Goal: Task Accomplishment & Management: Use online tool/utility

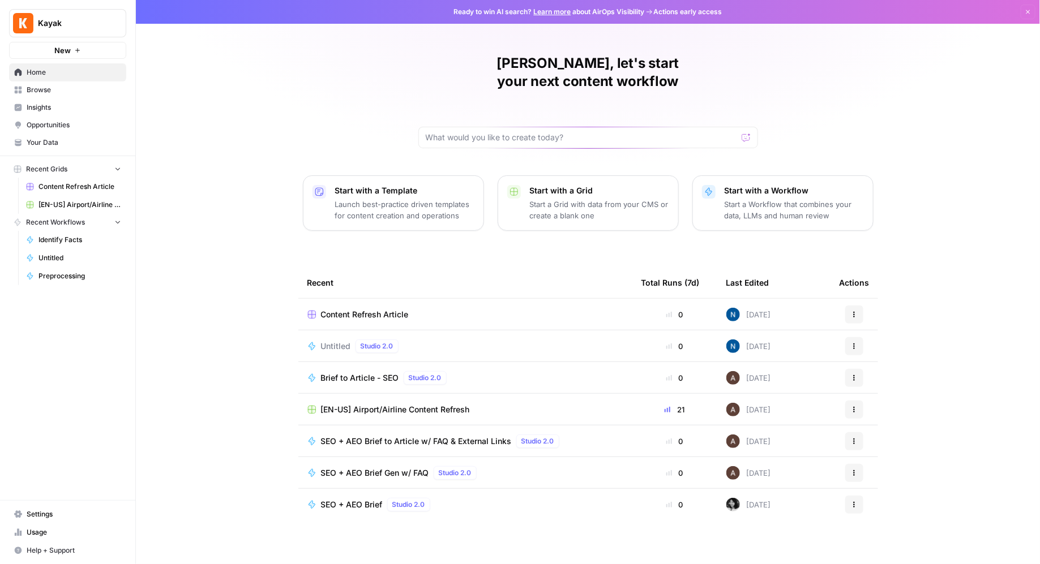
click at [85, 204] on span "[EN-US] Airport/Airline Content Refresh" at bounding box center [79, 205] width 83 height 10
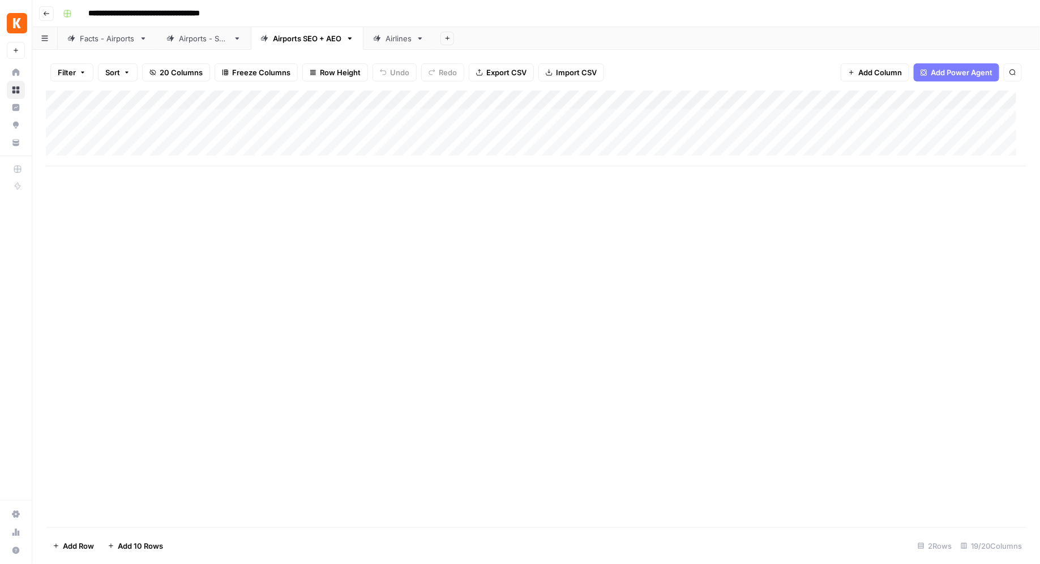
click at [212, 45] on link "Airports - SEO" at bounding box center [204, 38] width 94 height 23
click at [114, 38] on div "Facts - Airports" at bounding box center [107, 38] width 55 height 11
click at [721, 137] on div "Add Column" at bounding box center [536, 148] width 981 height 114
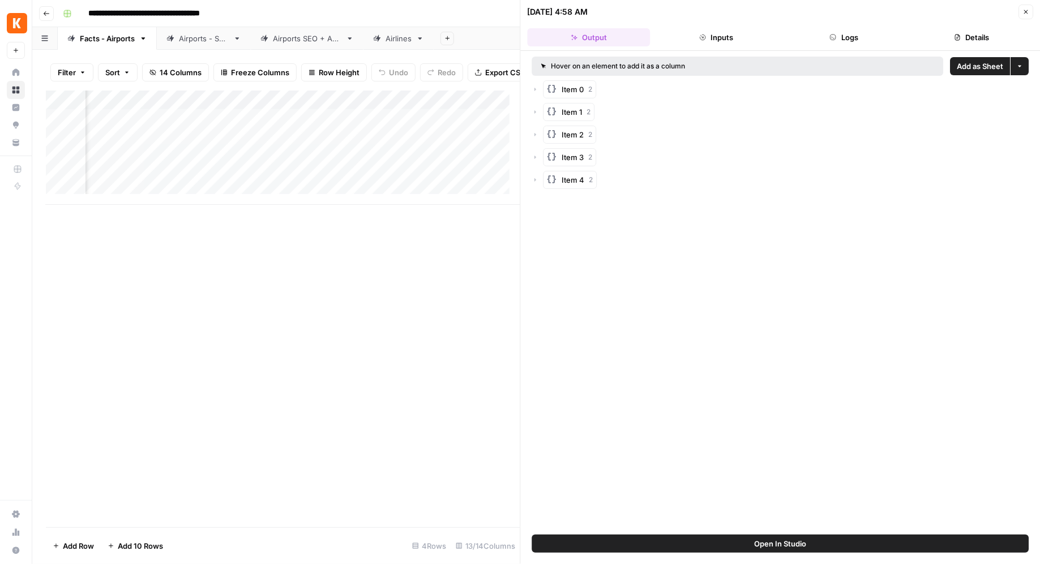
click at [694, 37] on button "Inputs" at bounding box center [716, 37] width 123 height 18
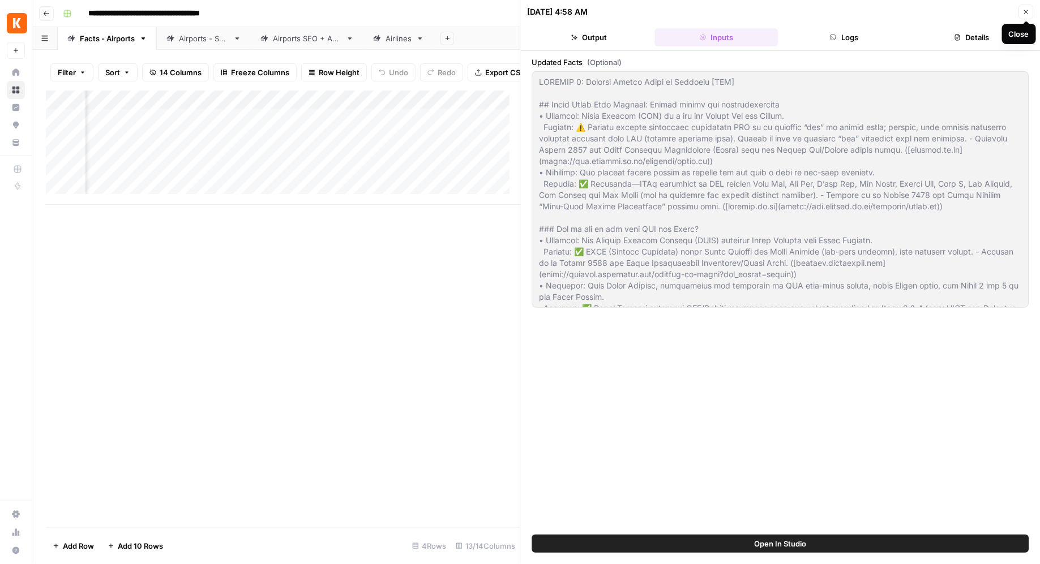
click at [1029, 9] on icon "button" at bounding box center [1025, 11] width 7 height 7
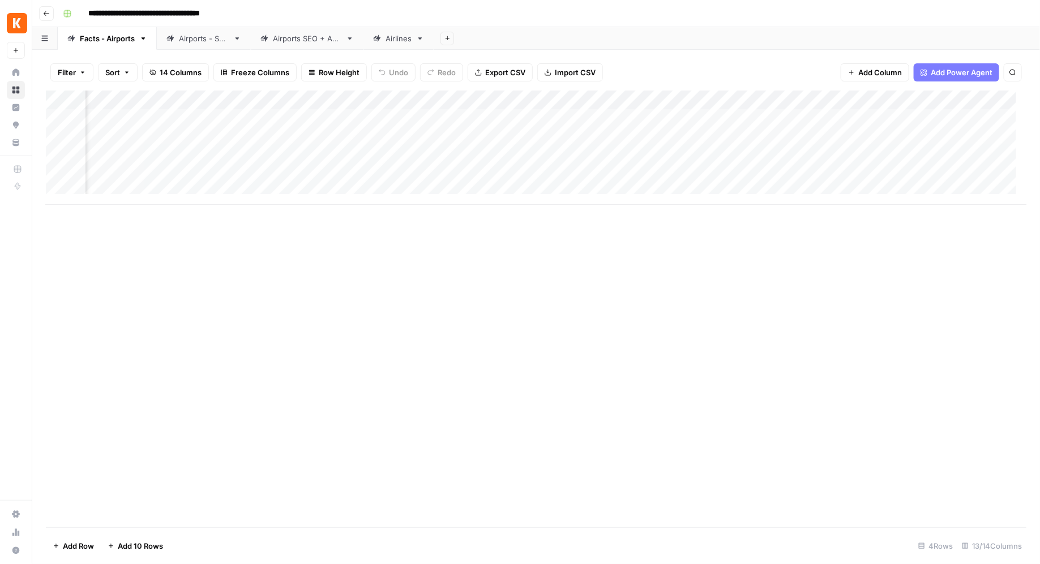
scroll to position [0, 614]
click at [307, 37] on div "Airports SEO + AEO" at bounding box center [307, 38] width 69 height 11
click at [117, 46] on link "Facts - Airports" at bounding box center [107, 38] width 99 height 23
click at [93, 36] on div "Facts - Airports" at bounding box center [107, 38] width 55 height 11
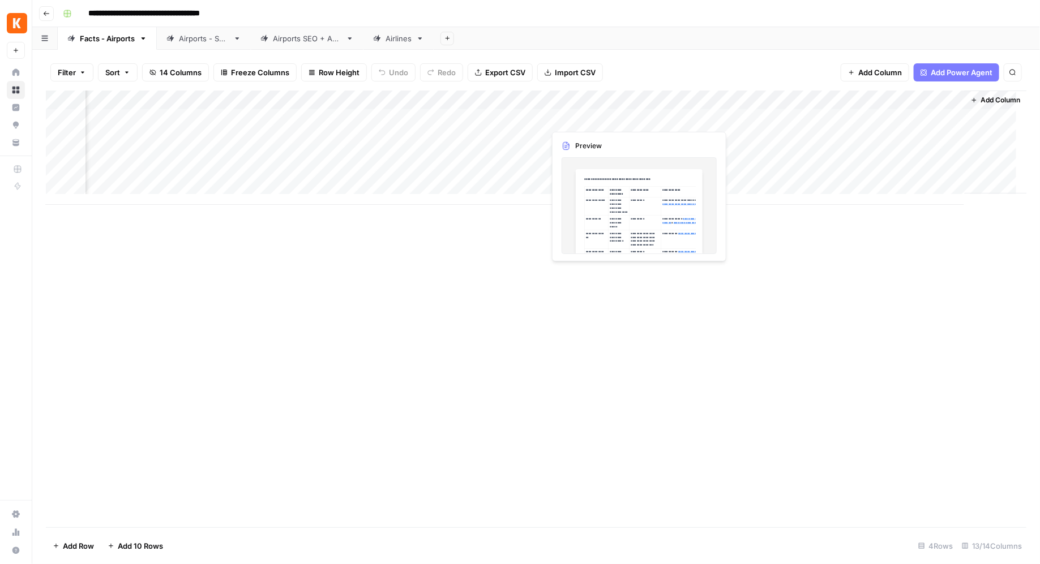
click at [620, 119] on div "Add Column" at bounding box center [536, 148] width 981 height 114
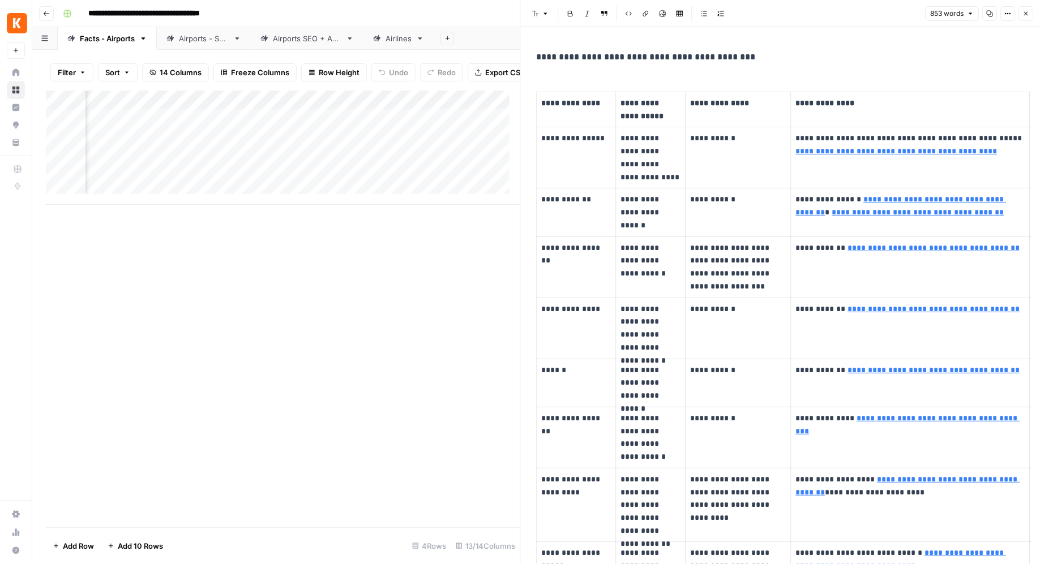
click at [1024, 13] on icon "button" at bounding box center [1025, 13] width 7 height 7
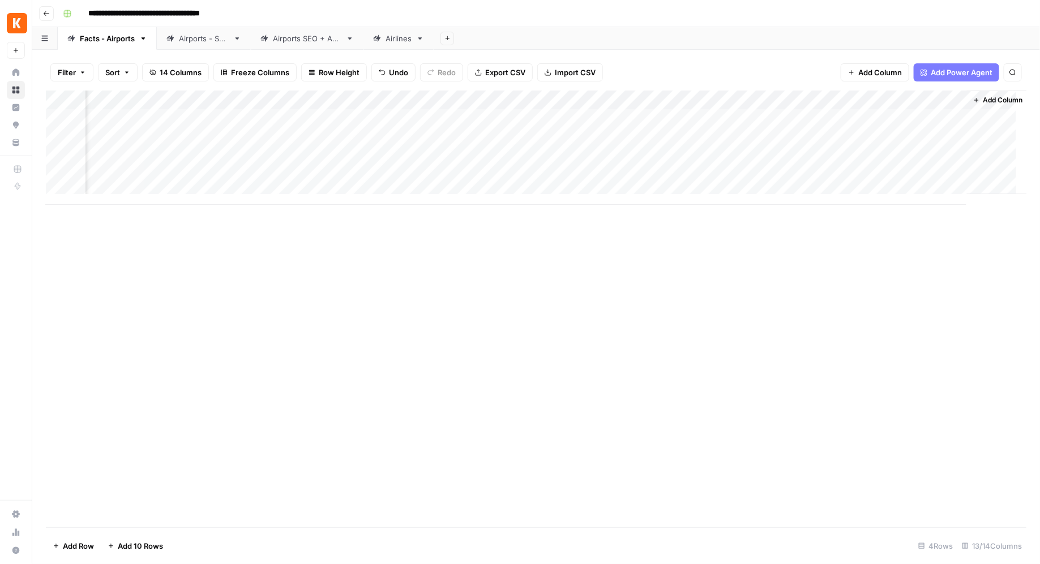
scroll to position [0, 614]
click at [186, 39] on div "Airports - SEO" at bounding box center [204, 38] width 50 height 11
click at [300, 42] on div "Airports SEO + AEO" at bounding box center [307, 38] width 69 height 11
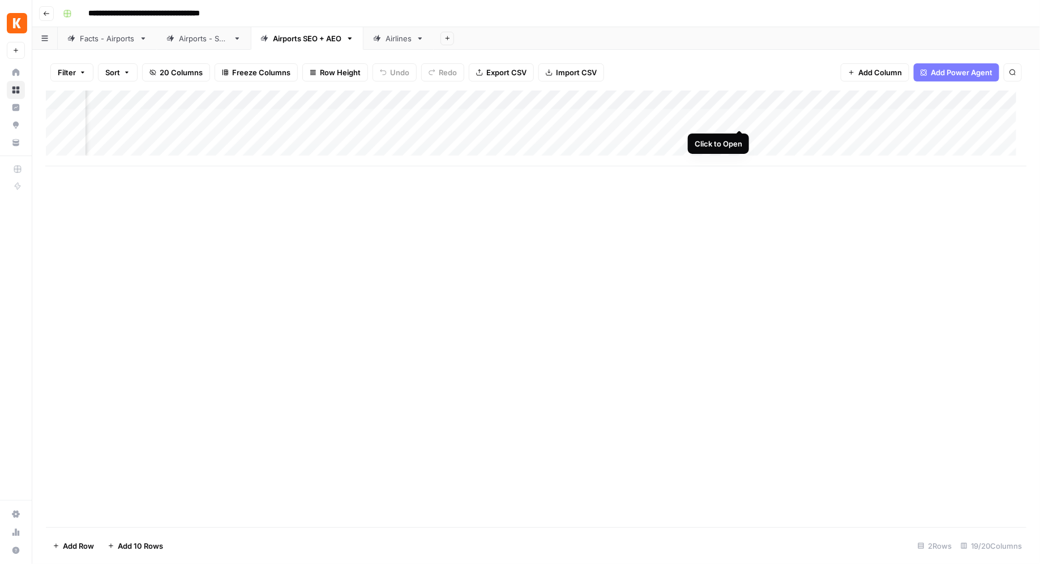
click at [738, 121] on div "Add Column" at bounding box center [536, 129] width 981 height 76
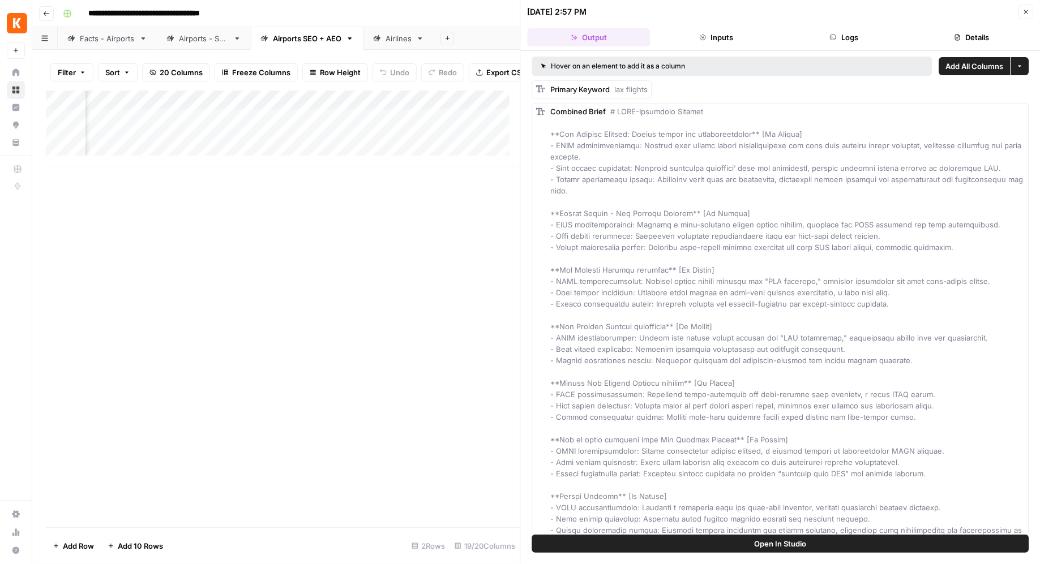
click at [1028, 13] on icon "button" at bounding box center [1025, 11] width 7 height 7
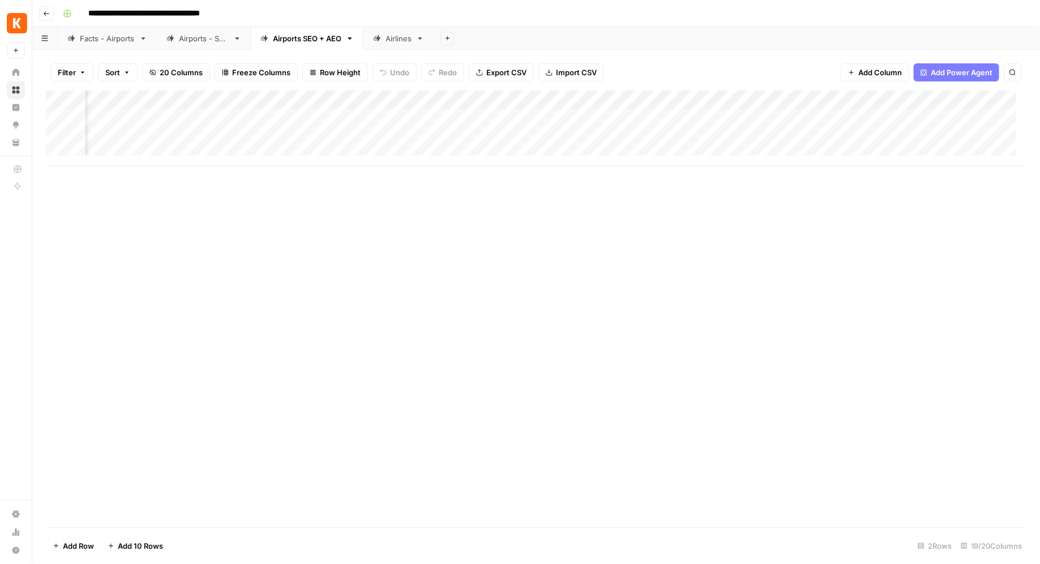
scroll to position [0, 1285]
click at [723, 118] on div "Add Column" at bounding box center [536, 129] width 981 height 76
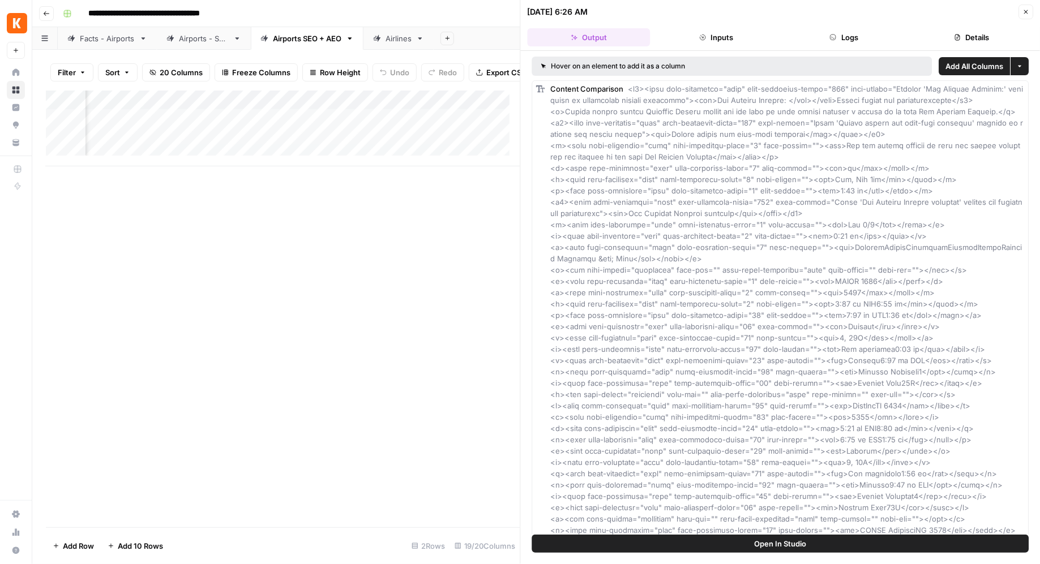
click at [1023, 3] on header "[DATE] 6:26 AM Close Output Inputs Logs Details" at bounding box center [781, 25] width 520 height 51
click at [1023, 7] on button "Close" at bounding box center [1025, 12] width 15 height 15
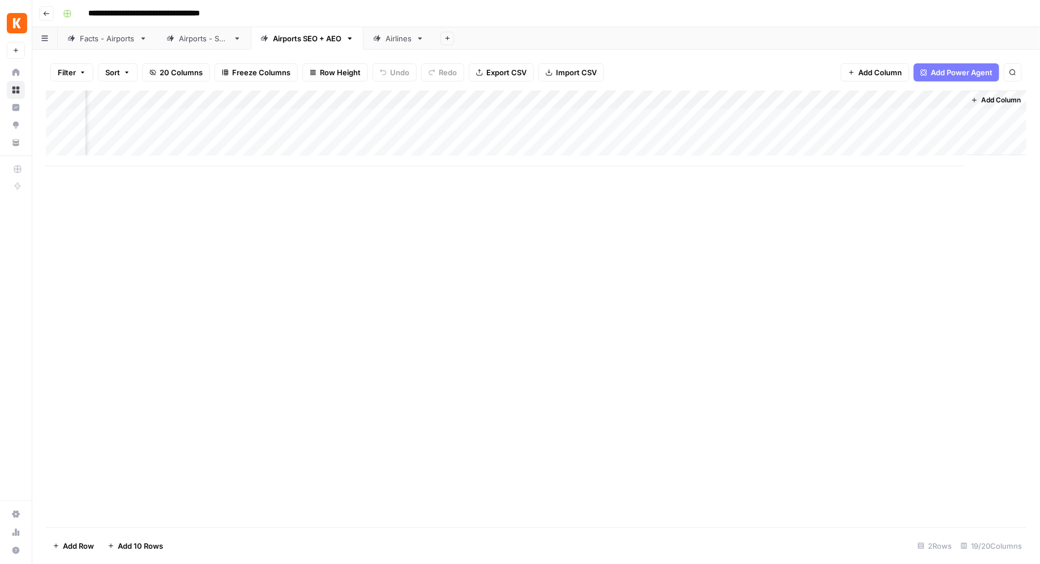
scroll to position [0, 1271]
click at [826, 117] on div "Add Column" at bounding box center [536, 129] width 981 height 76
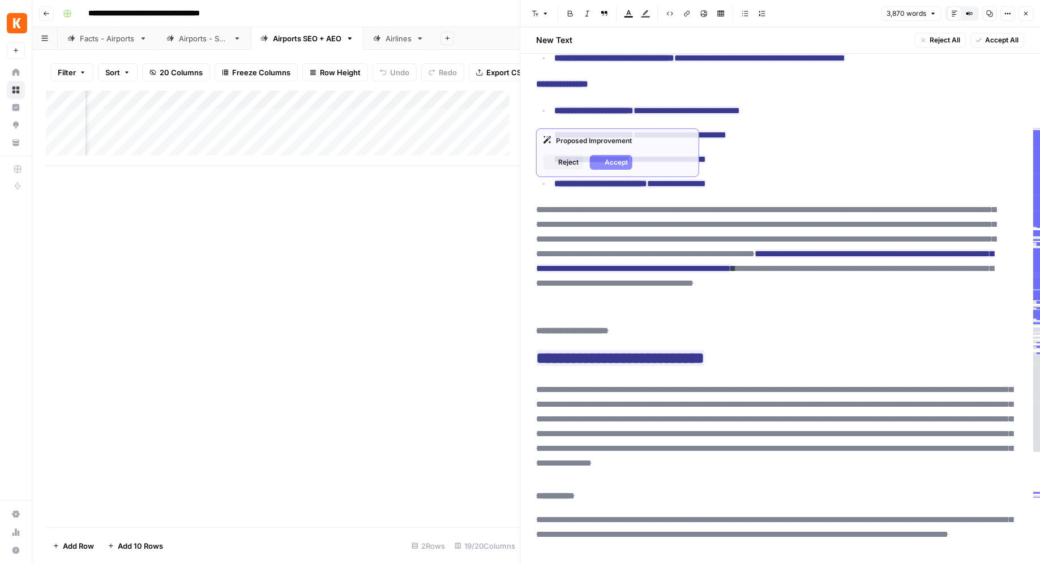
scroll to position [6287, 0]
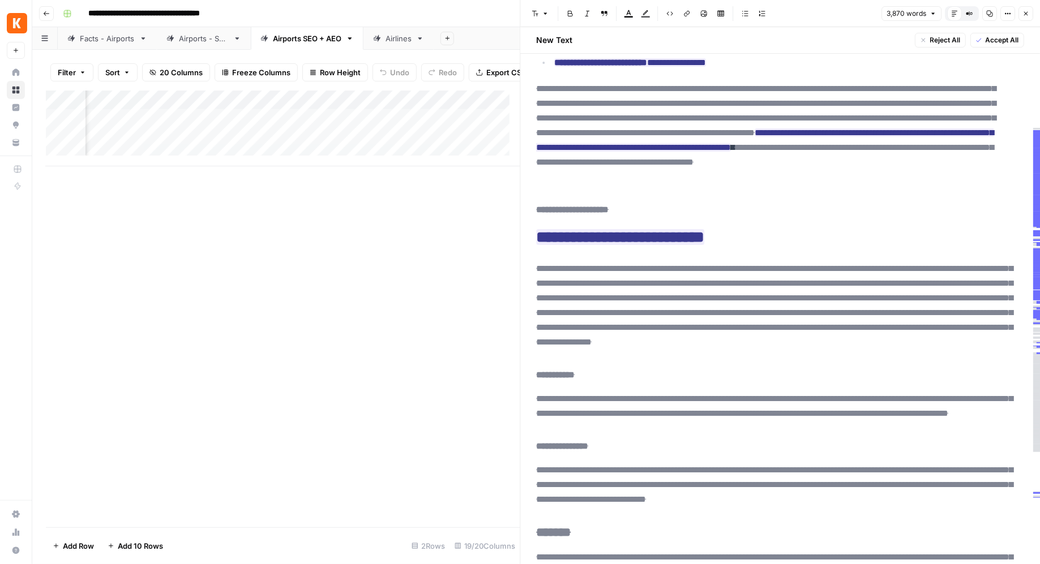
click at [1030, 10] on button "Close" at bounding box center [1025, 13] width 15 height 15
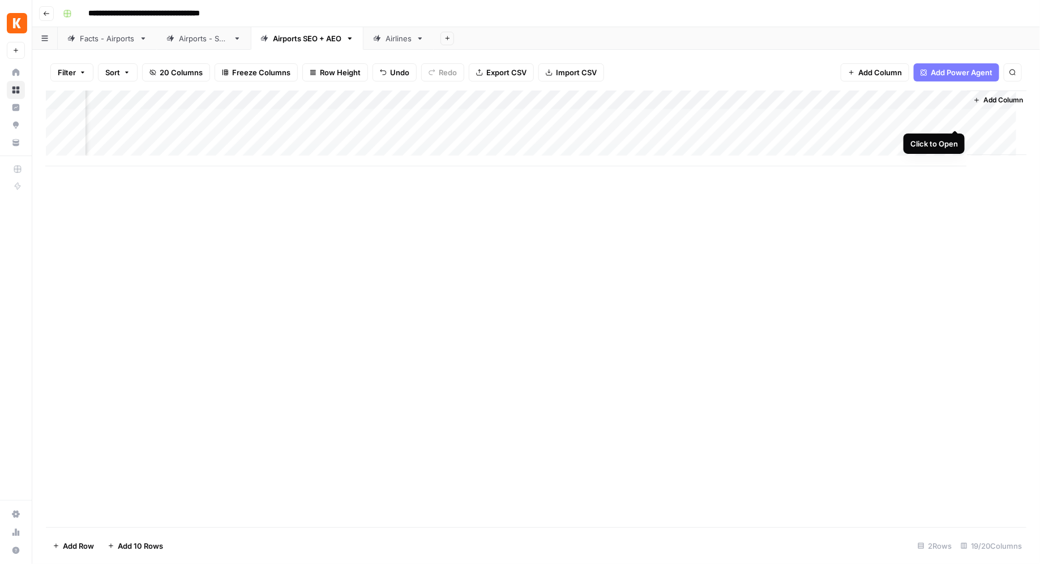
click at [955, 118] on div "Add Column" at bounding box center [536, 129] width 981 height 76
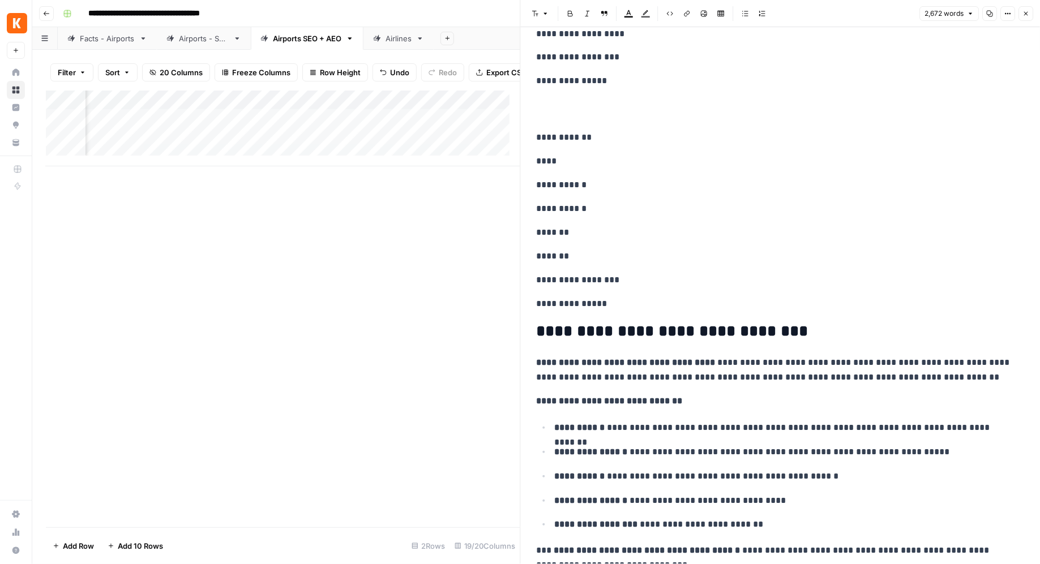
scroll to position [2824, 0]
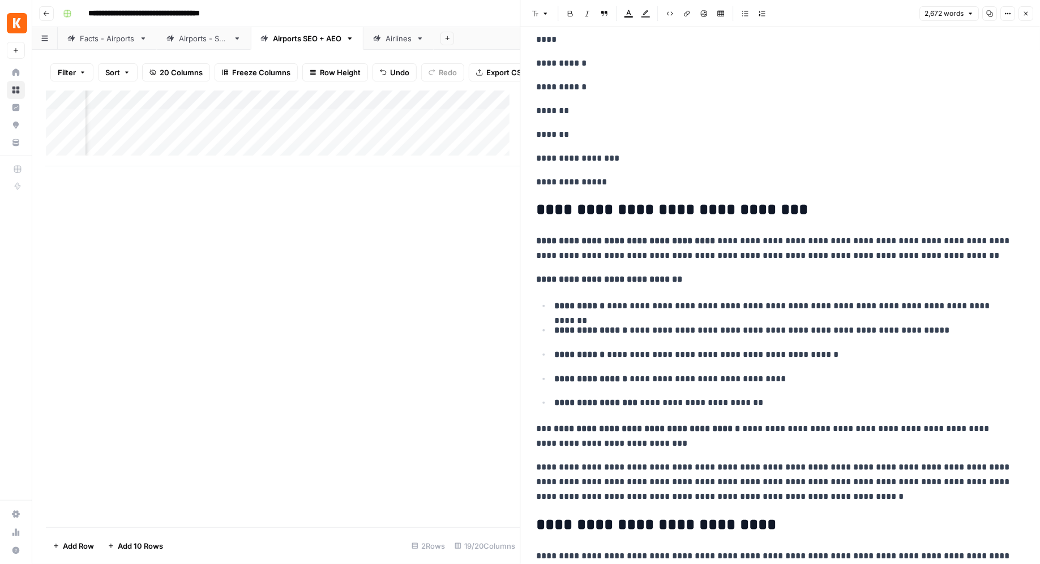
click at [1027, 8] on button "Close" at bounding box center [1025, 13] width 15 height 15
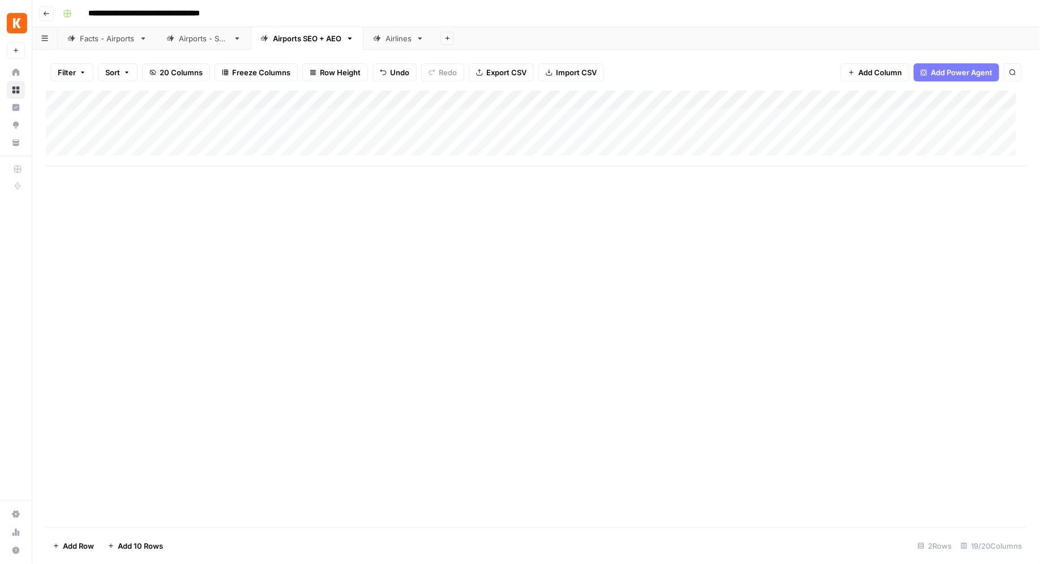
click at [302, 39] on div "Airports SEO + AEO" at bounding box center [307, 38] width 69 height 11
click at [808, 118] on div "Add Column" at bounding box center [536, 129] width 981 height 76
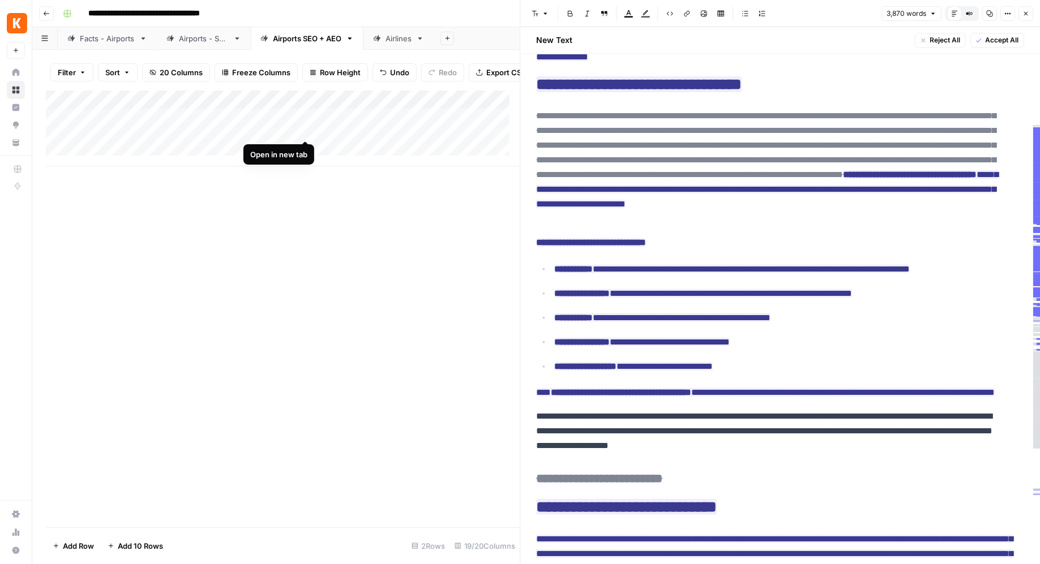
click at [303, 128] on div "Add Column" at bounding box center [283, 129] width 474 height 76
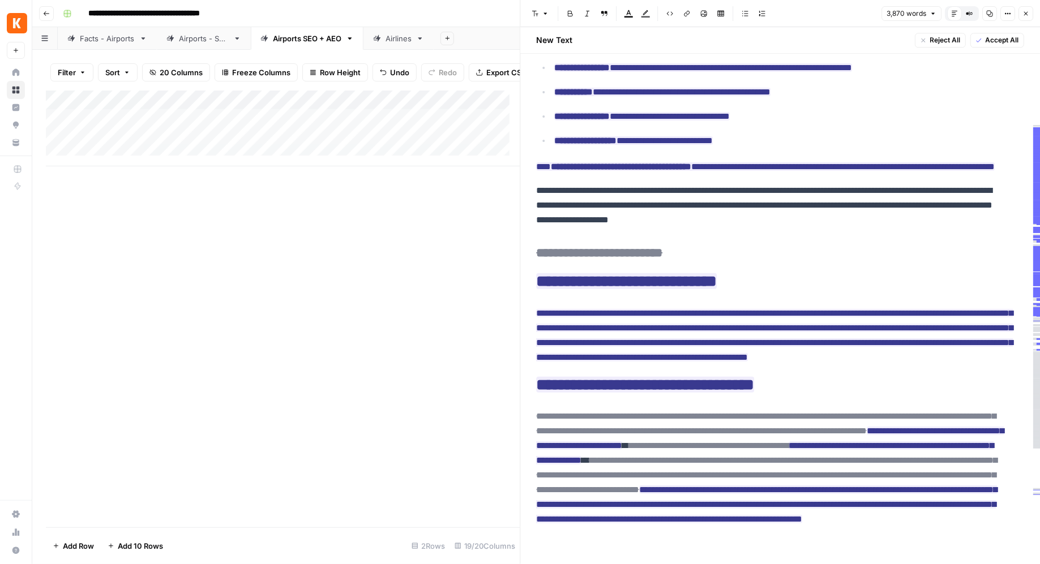
scroll to position [3468, 0]
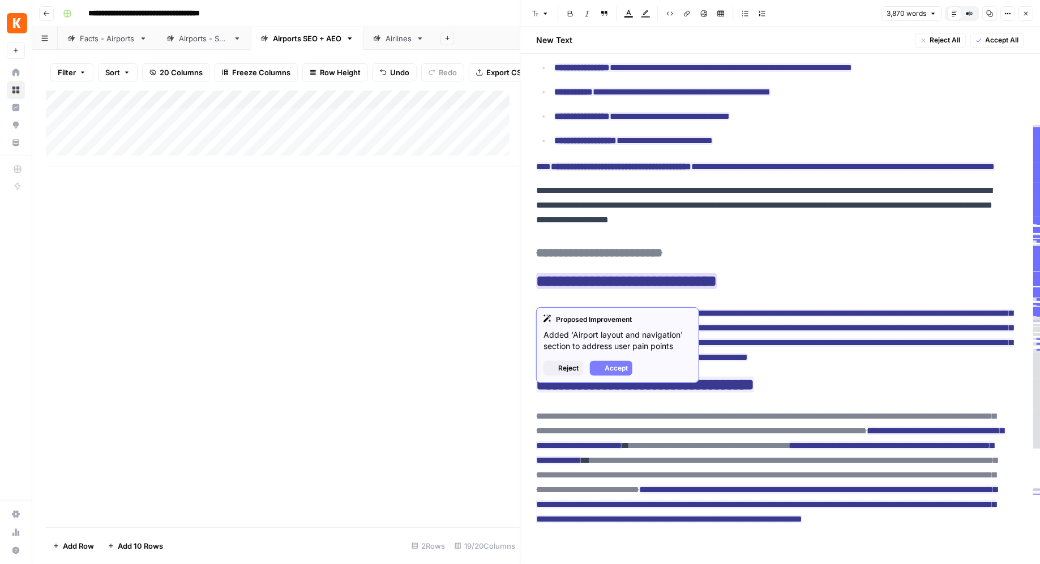
click at [619, 289] on ins "**********" at bounding box center [627, 281] width 181 height 16
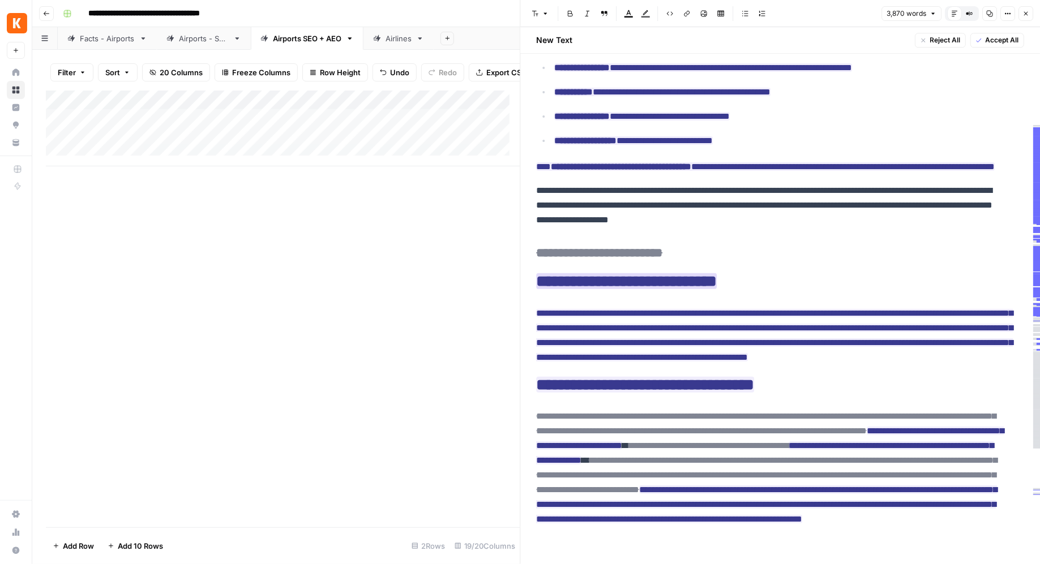
click at [619, 289] on ins "**********" at bounding box center [627, 281] width 181 height 16
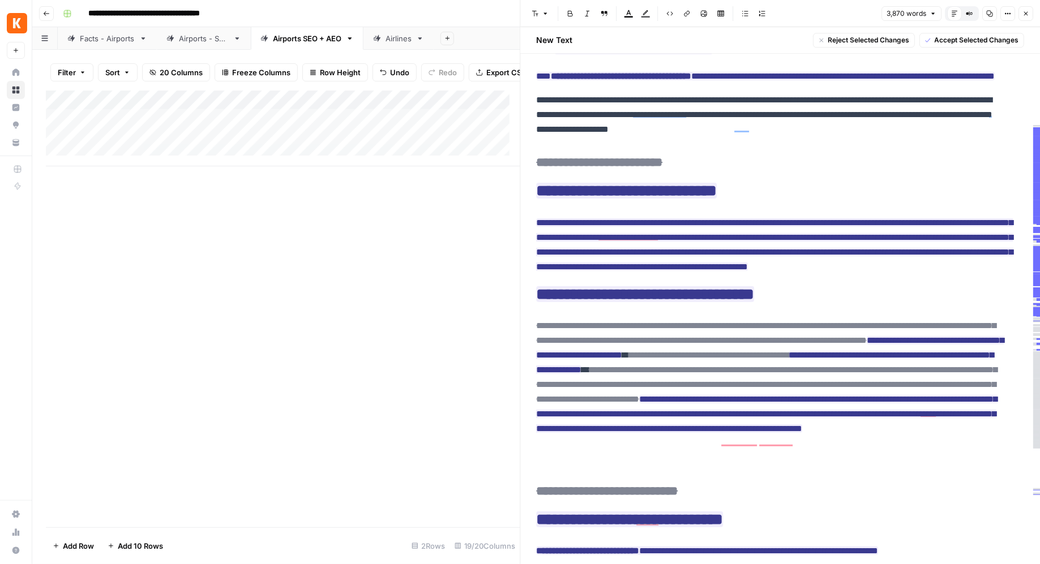
scroll to position [3562, 0]
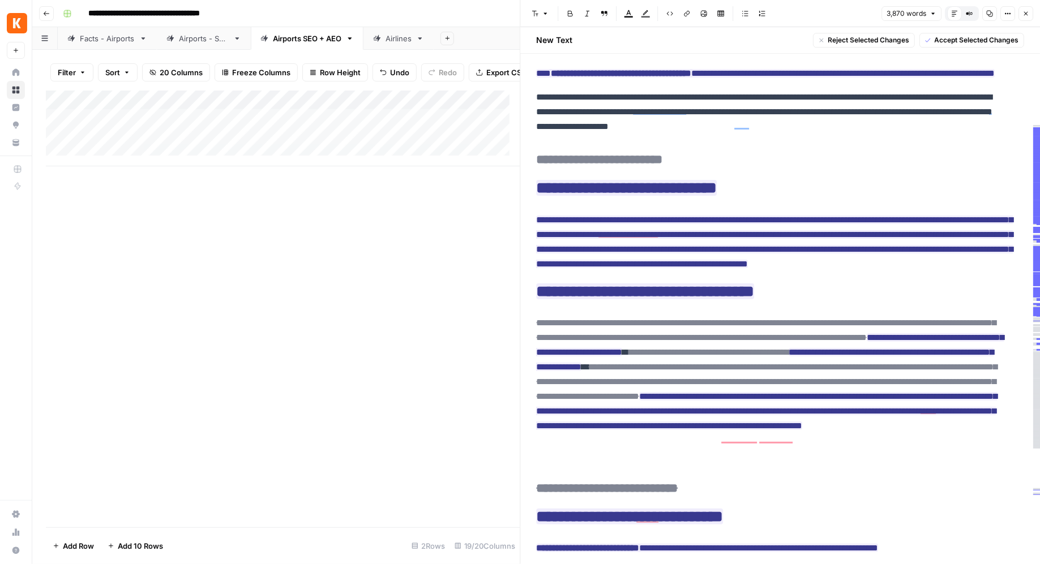
click at [606, 166] on del "**********" at bounding box center [600, 159] width 126 height 12
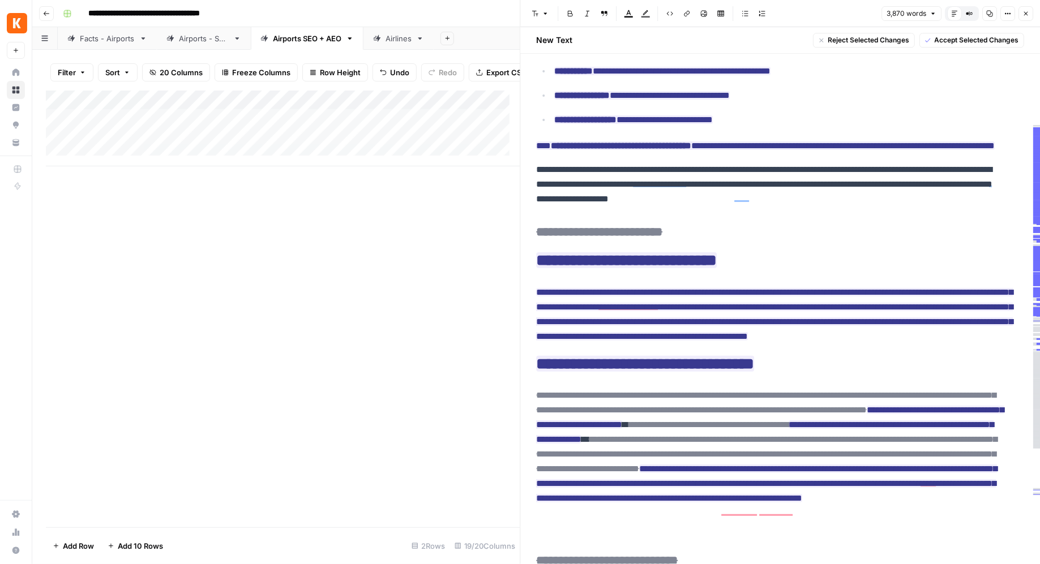
scroll to position [3015, 0]
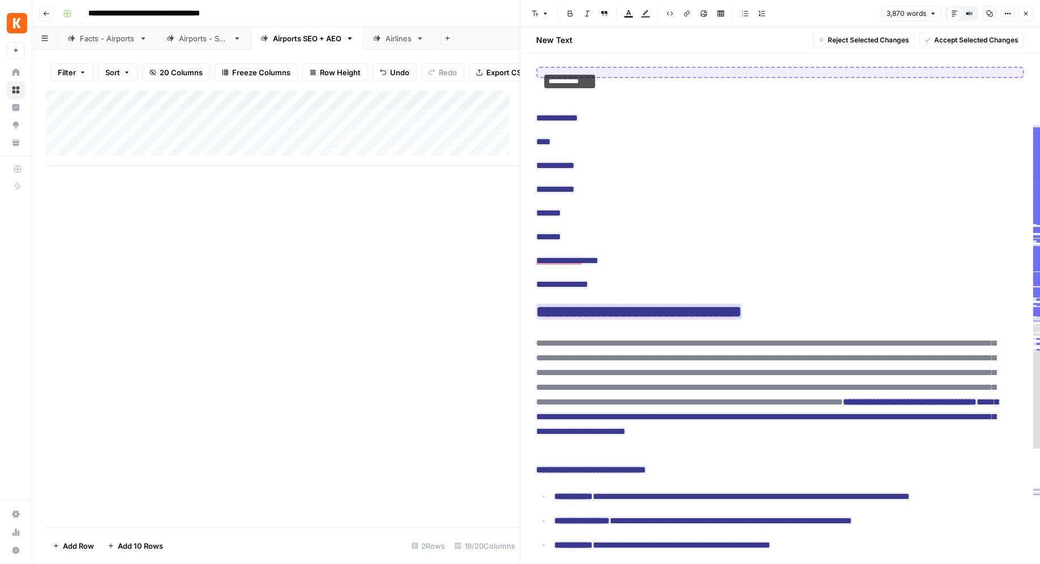
click at [707, 313] on ins "**********" at bounding box center [640, 312] width 206 height 16
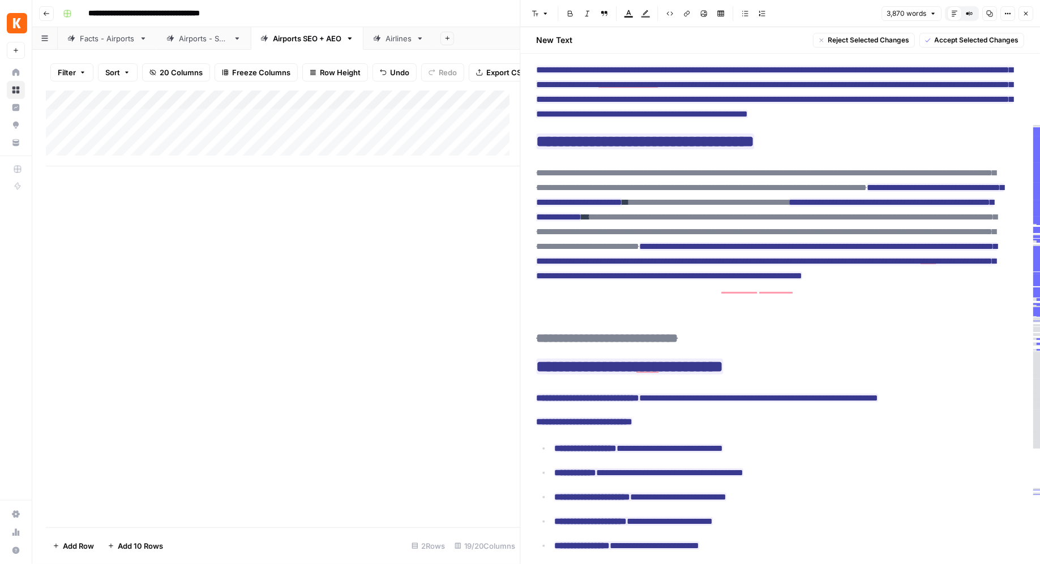
scroll to position [3851, 0]
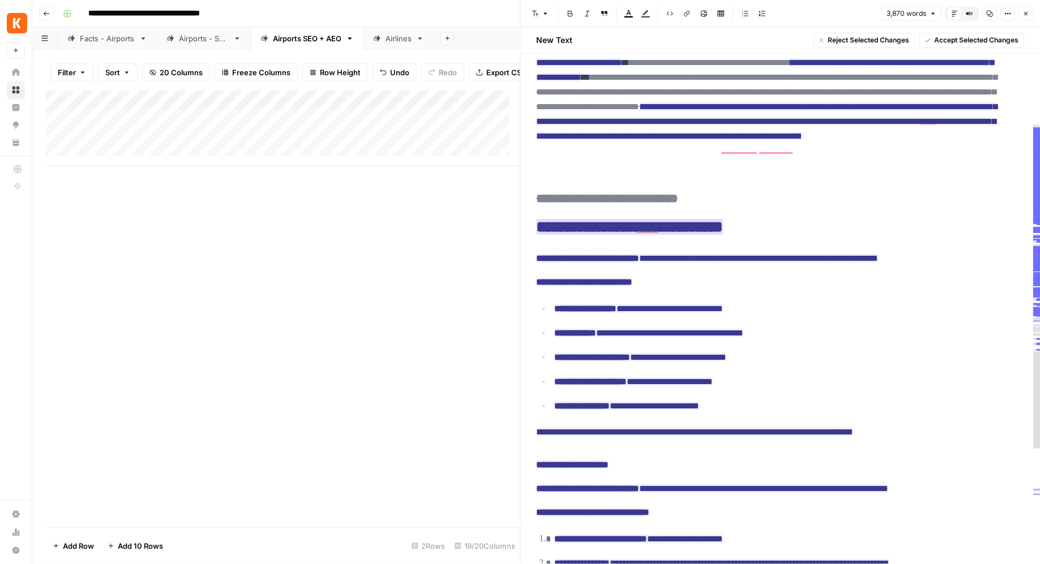
click at [697, 235] on ins "**********" at bounding box center [630, 227] width 187 height 16
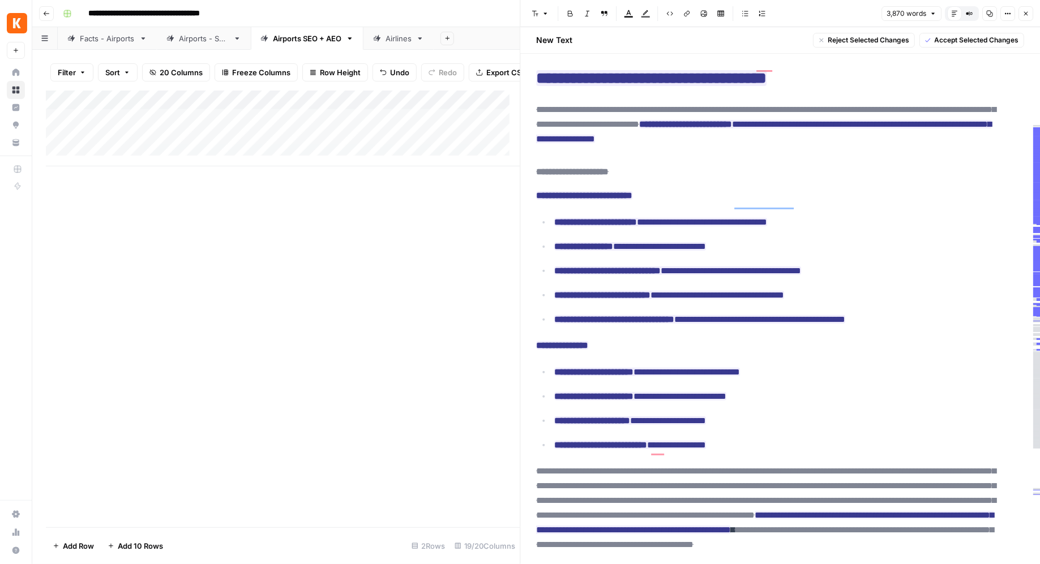
scroll to position [6030, 0]
